Goal: Transaction & Acquisition: Purchase product/service

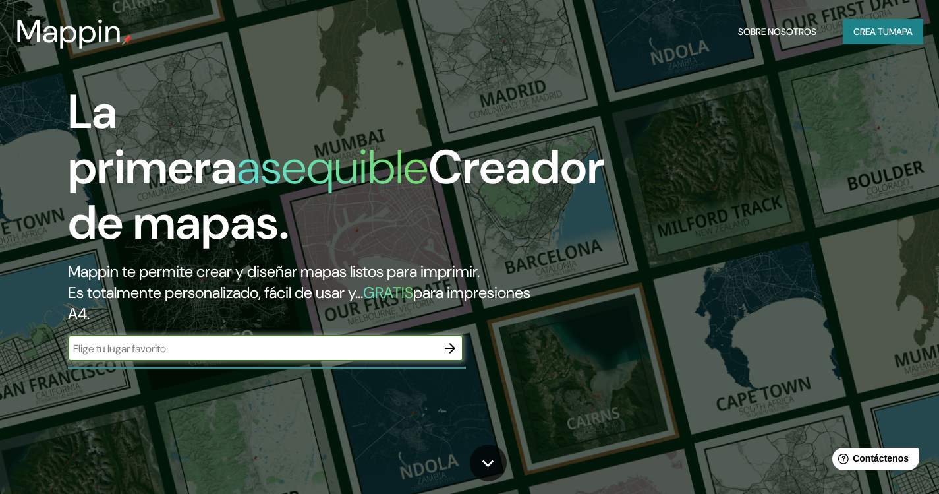
click at [886, 27] on font "Crea tu" at bounding box center [871, 32] width 36 height 12
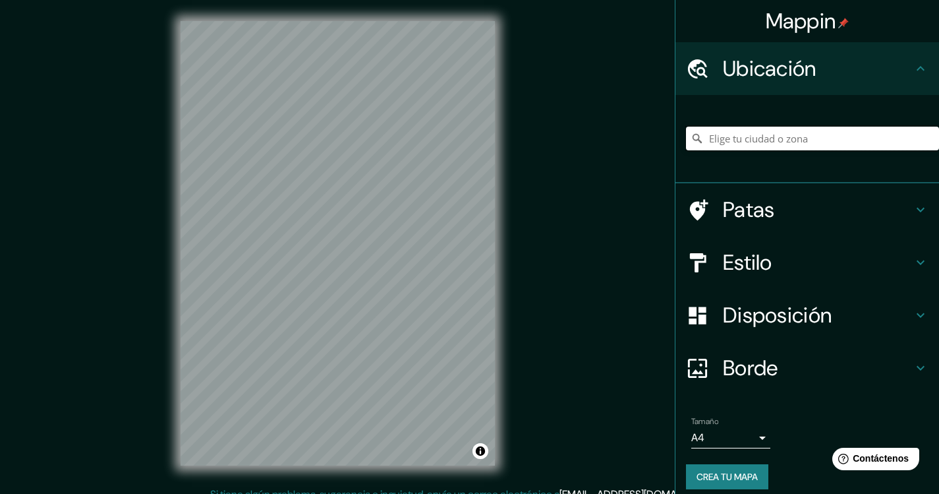
click at [744, 141] on input "Elige tu ciudad o zona" at bounding box center [812, 139] width 253 height 24
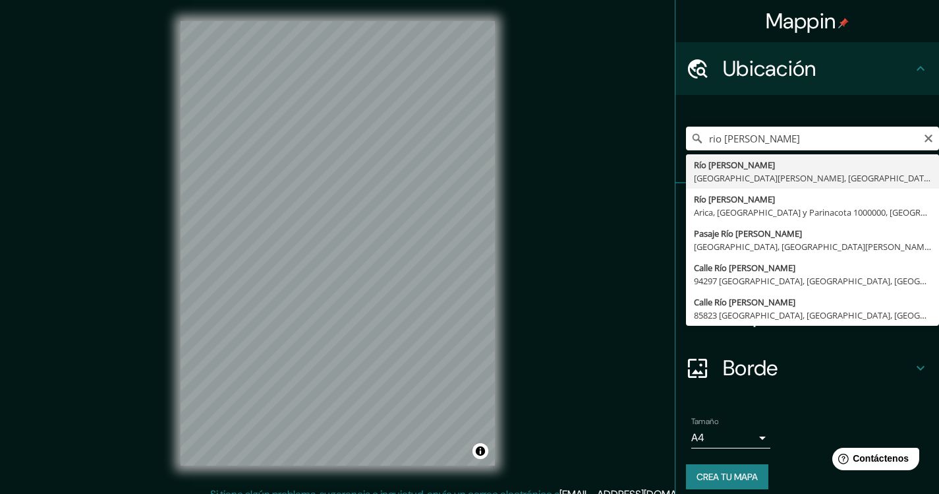
type input "[GEOGRAPHIC_DATA][PERSON_NAME], [GEOGRAPHIC_DATA][PERSON_NAME], [GEOGRAPHIC_DAT…"
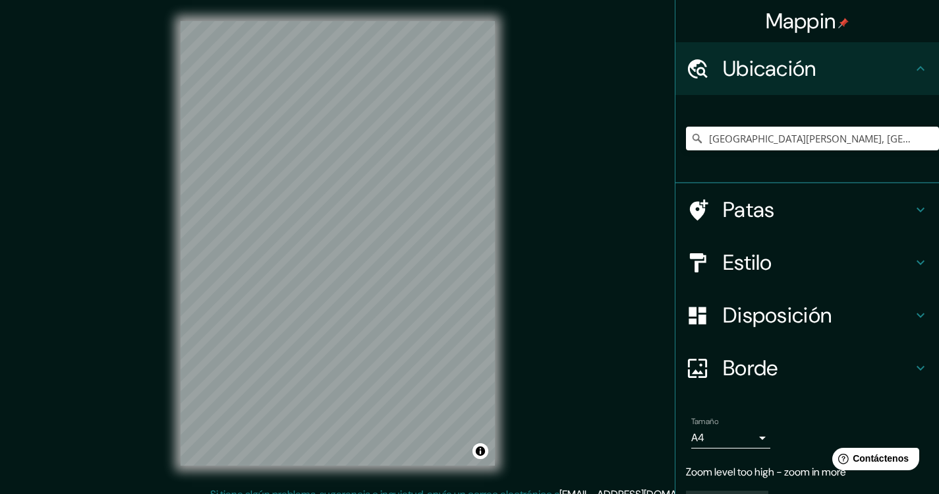
click at [554, 254] on div "Mappin Ubicación Río [PERSON_NAME], [GEOGRAPHIC_DATA][PERSON_NAME], [GEOGRAPHIC…" at bounding box center [469, 253] width 939 height 507
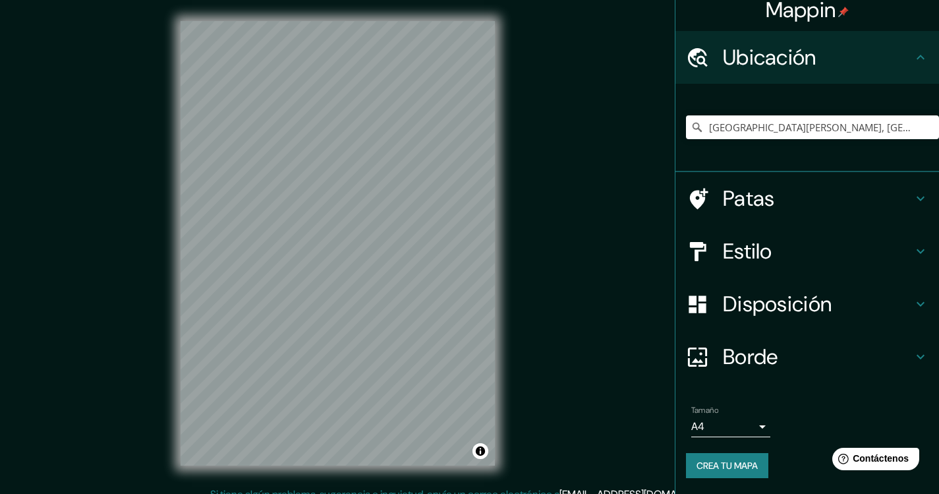
click at [697, 457] on font "Crea tu mapa" at bounding box center [727, 465] width 61 height 17
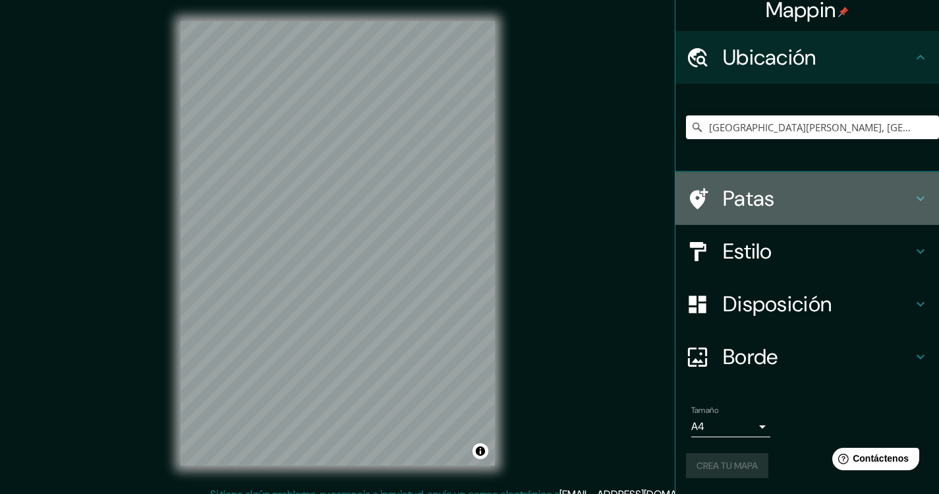
click at [770, 181] on div "Patas" at bounding box center [807, 198] width 264 height 53
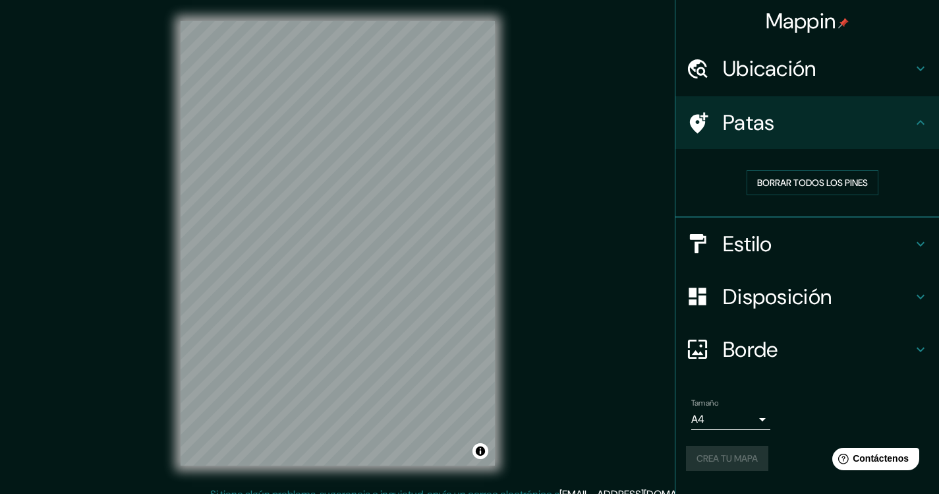
click at [747, 117] on font "Patas" at bounding box center [749, 123] width 52 height 28
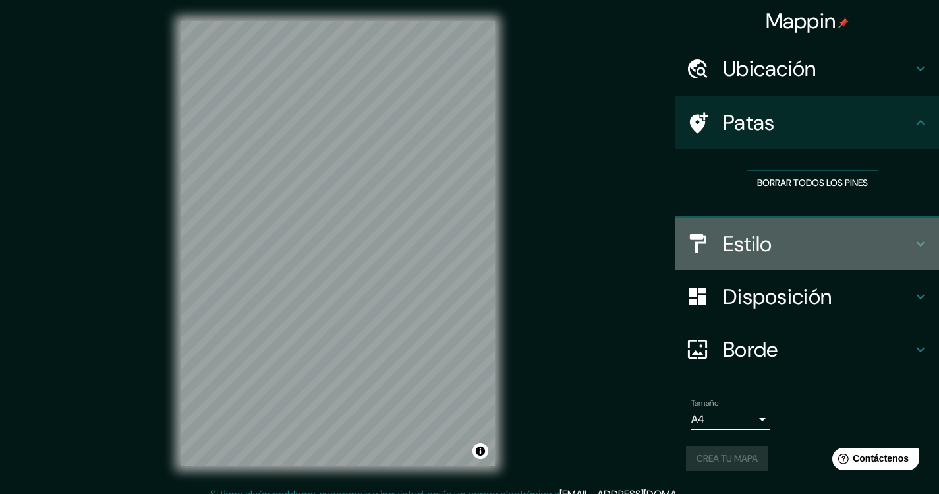
click at [749, 248] on font "Estilo" at bounding box center [747, 244] width 49 height 28
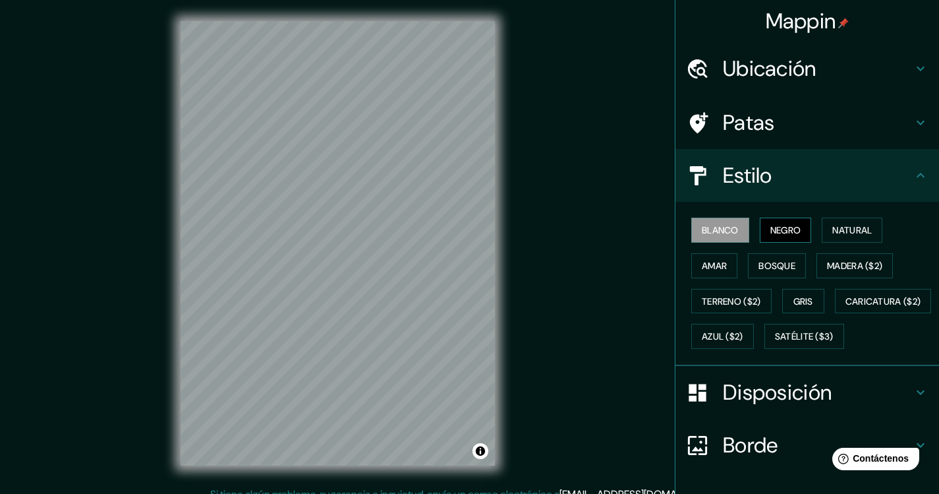
click at [770, 225] on font "Negro" at bounding box center [785, 230] width 31 height 12
click at [691, 223] on button "Blanco" at bounding box center [720, 229] width 58 height 25
click at [775, 343] on font "Satélite ($3)" at bounding box center [804, 337] width 59 height 12
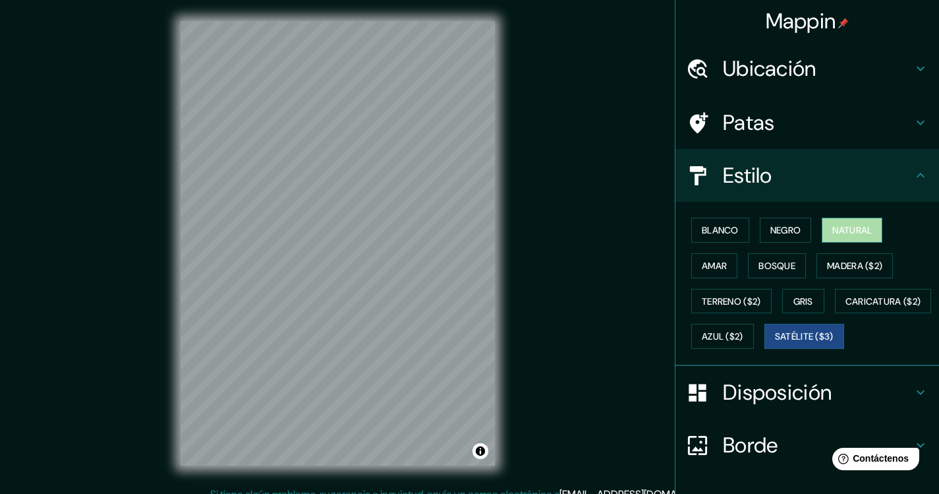
click at [850, 233] on font "Natural" at bounding box center [852, 230] width 40 height 12
click at [775, 343] on font "Satélite ($3)" at bounding box center [804, 337] width 59 height 12
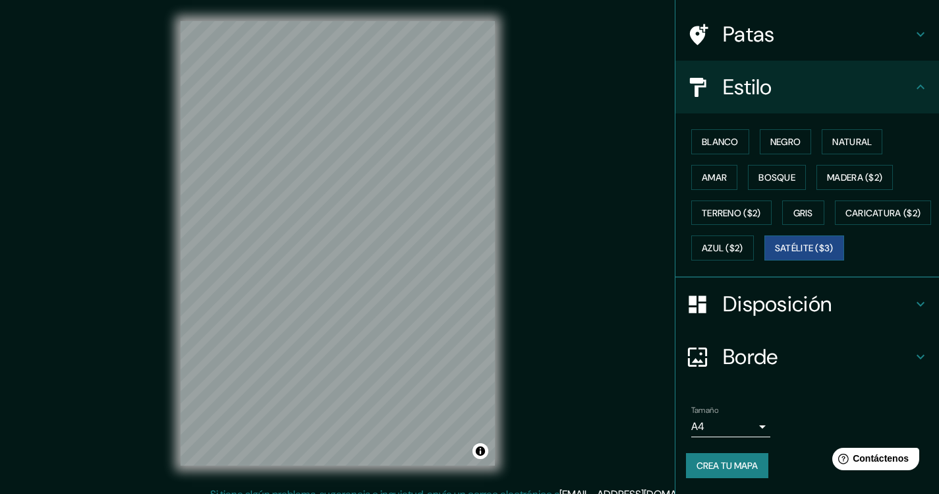
click at [780, 319] on div "Disposición" at bounding box center [807, 303] width 264 height 53
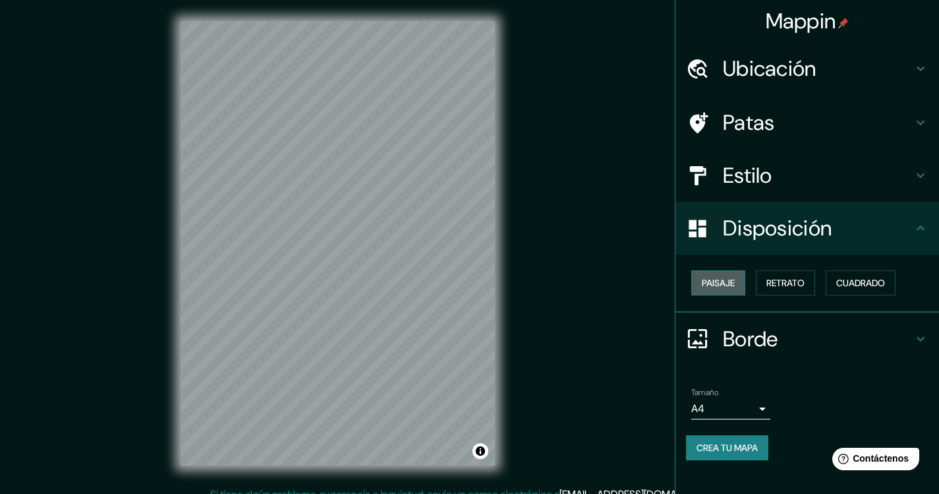
click at [706, 285] on font "Paisaje" at bounding box center [718, 283] width 33 height 12
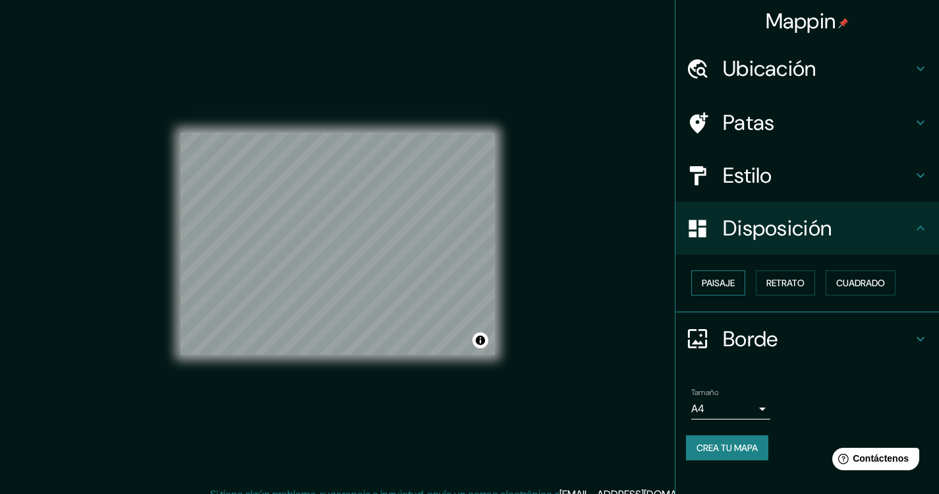
click at [706, 285] on font "Paisaje" at bounding box center [718, 283] width 33 height 12
click at [788, 277] on font "Retrato" at bounding box center [785, 283] width 38 height 12
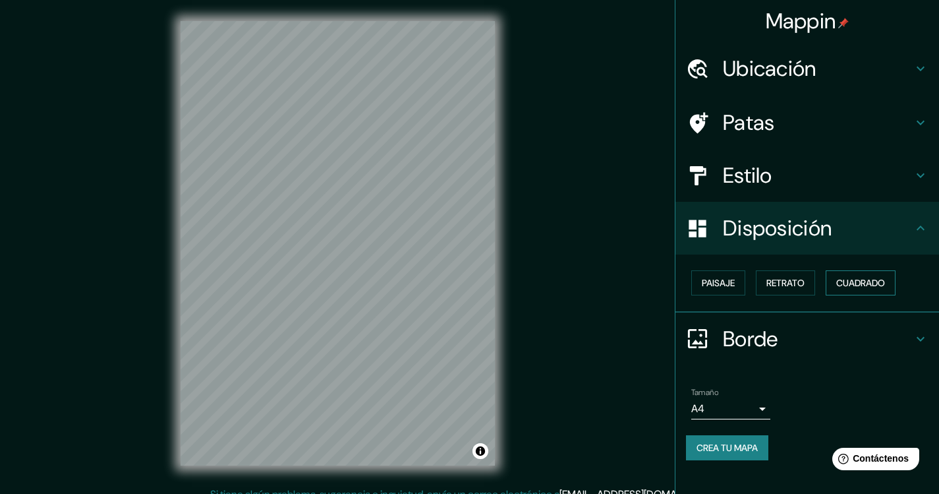
click at [884, 282] on font "Cuadrado" at bounding box center [860, 283] width 49 height 12
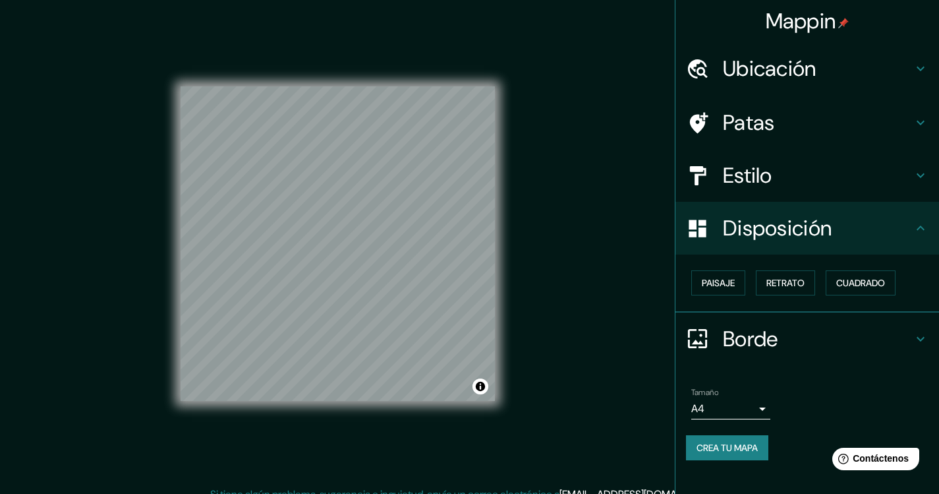
click at [754, 288] on div "Paisaje Retrato Cuadrado" at bounding box center [812, 283] width 253 height 36
click at [708, 285] on font "Paisaje" at bounding box center [718, 283] width 33 height 12
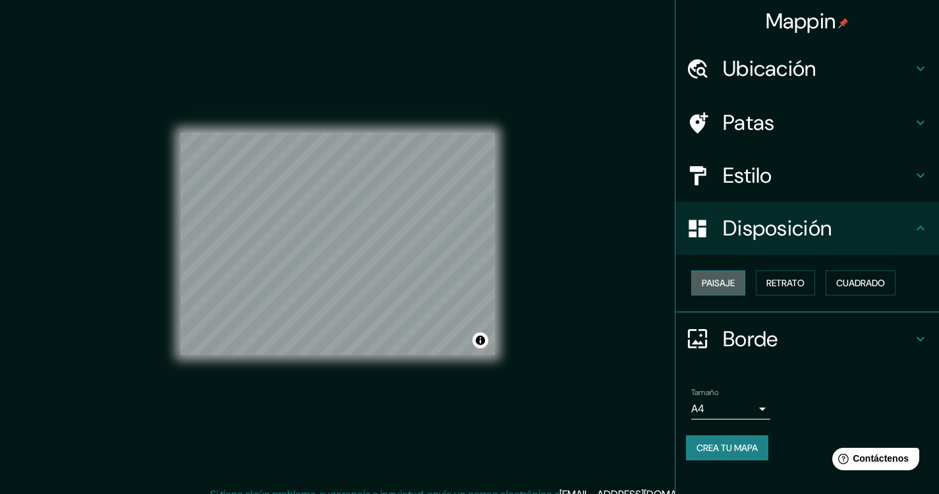
click at [710, 285] on font "Paisaje" at bounding box center [718, 283] width 33 height 12
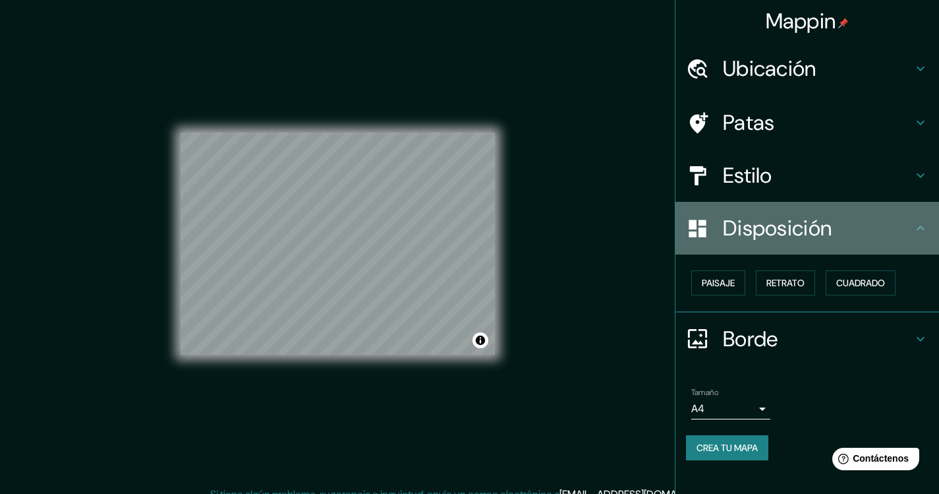
click at [778, 225] on font "Disposición" at bounding box center [777, 228] width 109 height 28
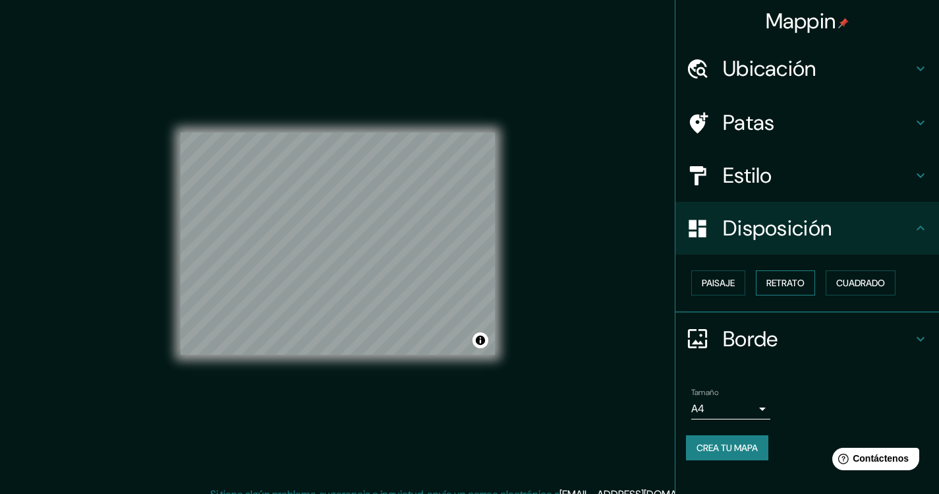
click at [778, 272] on button "Retrato" at bounding box center [785, 282] width 59 height 25
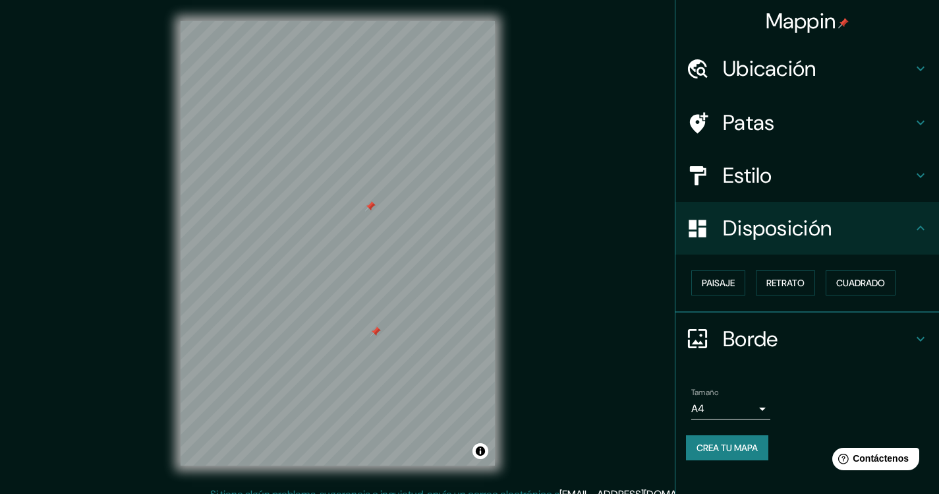
click at [766, 175] on font "Estilo" at bounding box center [747, 175] width 49 height 28
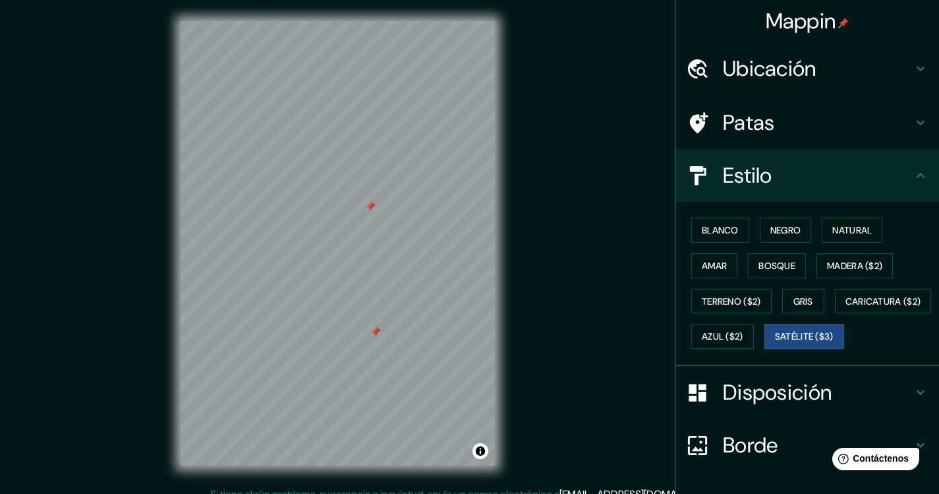
click at [766, 175] on h4 "Estilo" at bounding box center [818, 175] width 190 height 26
click at [734, 104] on div "Patas" at bounding box center [807, 122] width 264 height 53
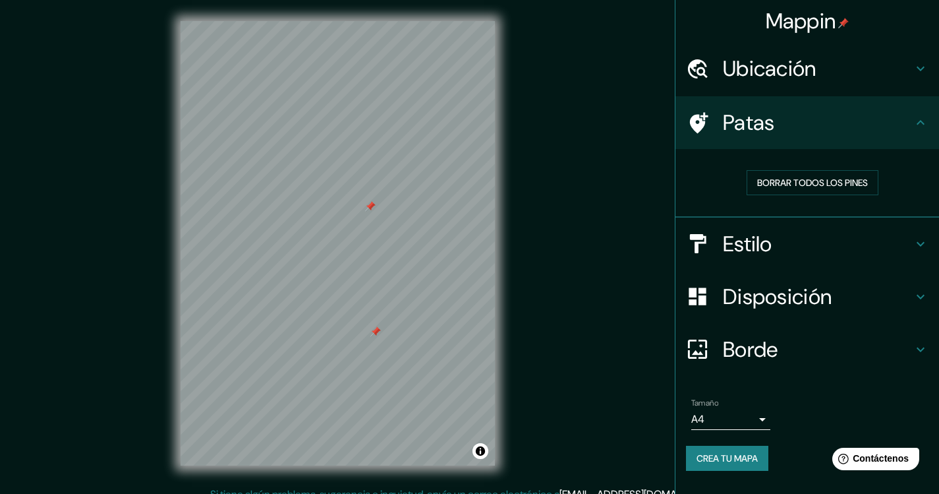
click at [739, 76] on font "Ubicación" at bounding box center [770, 69] width 94 height 28
